Goal: Book appointment/travel/reservation

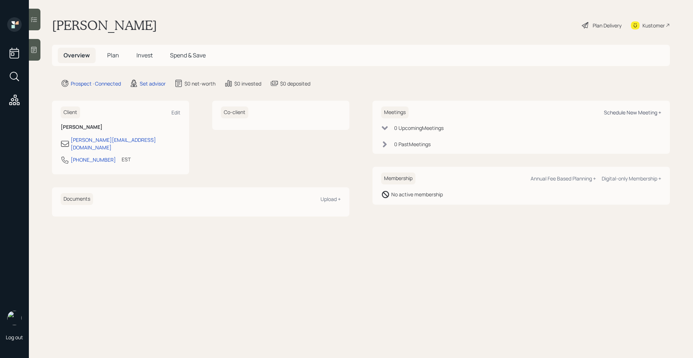
click at [647, 114] on div "Schedule New Meeting +" at bounding box center [632, 112] width 57 height 7
select select "round-[PERSON_NAME]"
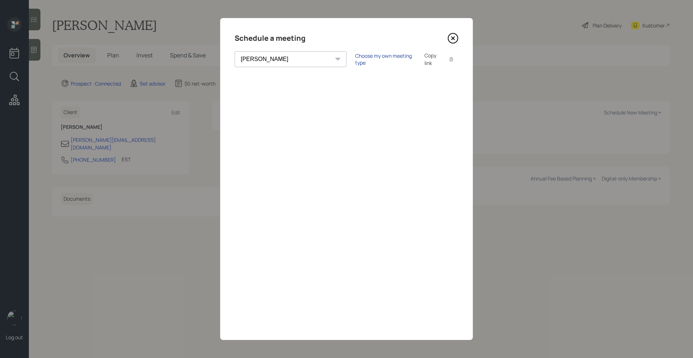
click at [355, 61] on div "Choose my own meeting type" at bounding box center [385, 59] width 61 height 14
click at [459, 35] on div "Schedule a meeting [PERSON_NAME] [PERSON_NAME] [PERSON_NAME] [PERSON_NAME] [PER…" at bounding box center [346, 179] width 253 height 322
click at [458, 35] on div "Schedule a meeting [PERSON_NAME] [PERSON_NAME] [PERSON_NAME] [PERSON_NAME] [PER…" at bounding box center [346, 179] width 253 height 322
click at [456, 35] on icon at bounding box center [453, 39] width 10 height 10
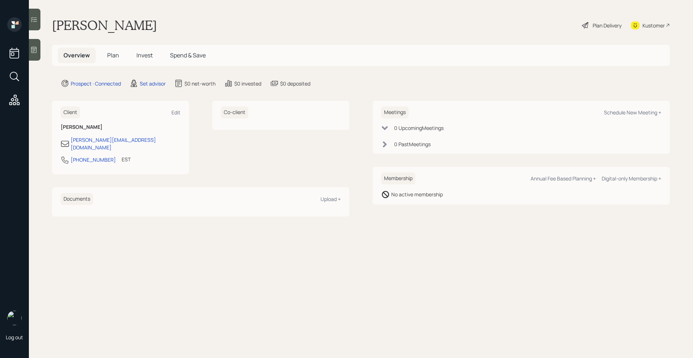
click at [34, 56] on div at bounding box center [35, 50] width 12 height 22
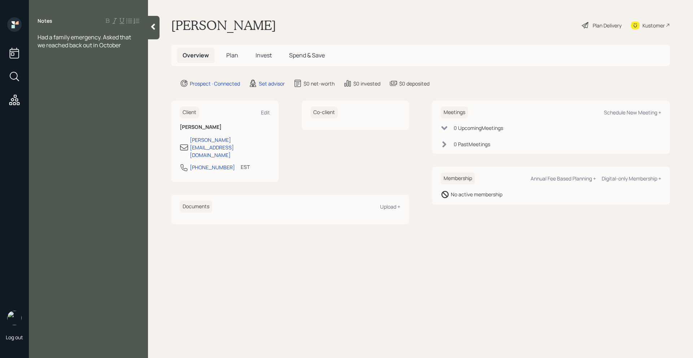
click at [151, 24] on icon at bounding box center [152, 26] width 7 height 7
